Goal: Task Accomplishment & Management: Manage account settings

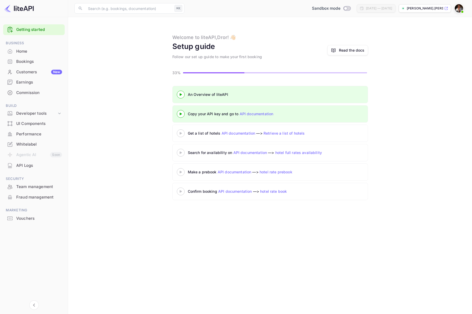
click at [25, 164] on div "API Logs" at bounding box center [39, 166] width 46 height 6
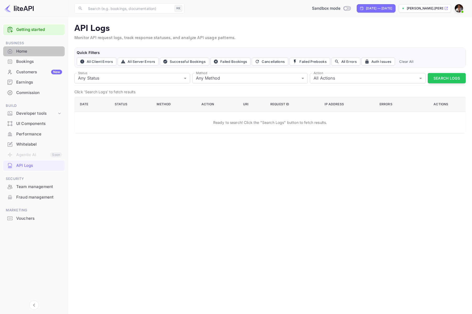
click at [22, 53] on div "Home" at bounding box center [39, 51] width 46 height 6
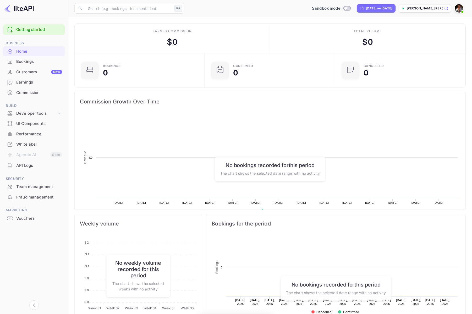
scroll to position [85, 127]
click at [32, 30] on link "Getting started" at bounding box center [39, 30] width 46 height 6
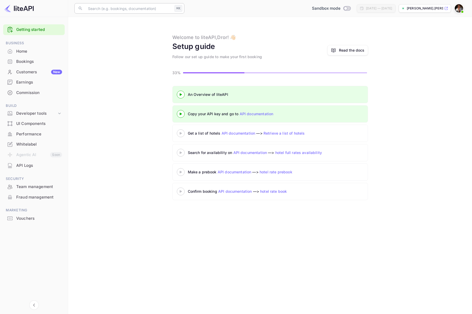
click at [121, 10] on input "text" at bounding box center [129, 8] width 88 height 10
type input "ש"
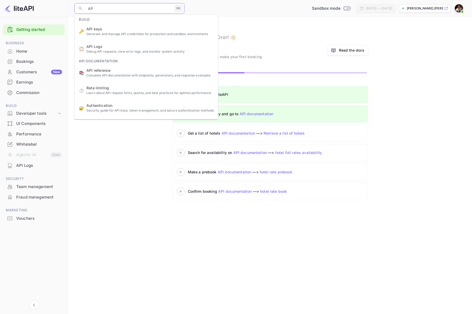
type input "API"
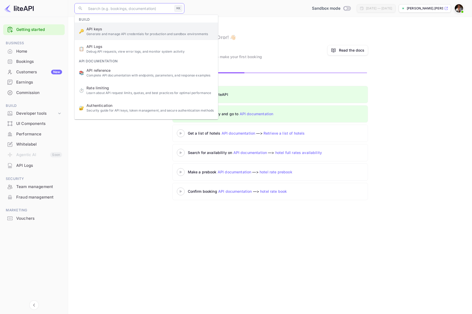
click at [106, 29] on ul "Build 🔑 API keys Generate and manage API credentials for production and sandbox…" at bounding box center [146, 122] width 143 height 215
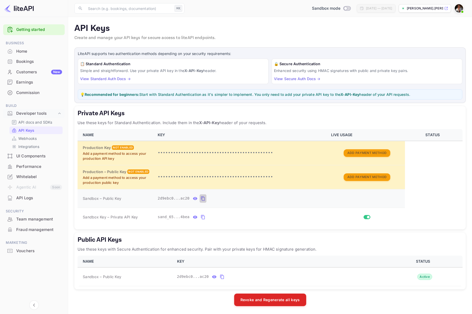
click at [203, 198] on icon "private api keys table" at bounding box center [203, 199] width 5 height 6
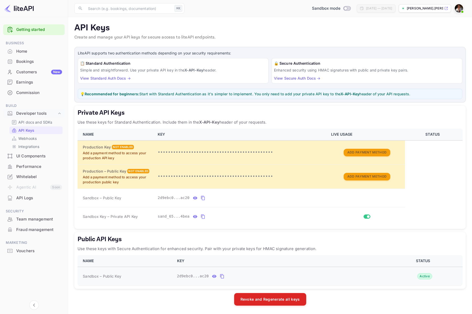
click at [223, 277] on icon "public api keys table" at bounding box center [222, 276] width 5 height 6
